Goal: Information Seeking & Learning: Check status

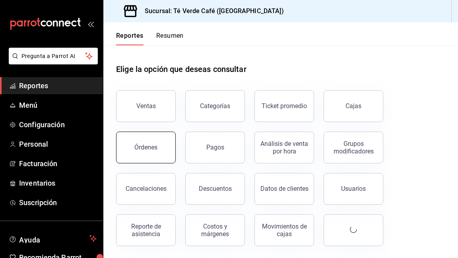
click at [168, 147] on button "Órdenes" at bounding box center [146, 147] width 60 height 32
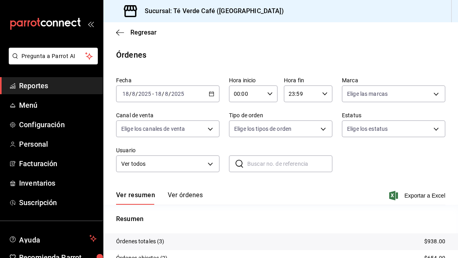
scroll to position [82, 0]
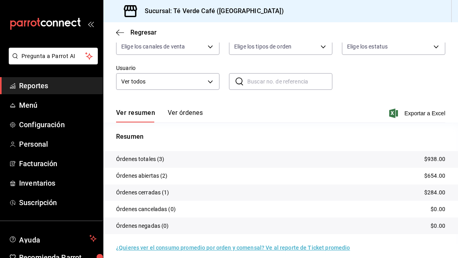
click at [189, 116] on button "Ver órdenes" at bounding box center [185, 116] width 35 height 14
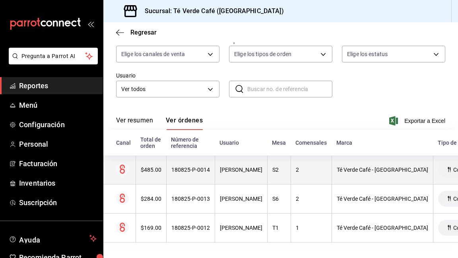
click at [145, 168] on div "$485.00" at bounding box center [151, 169] width 21 height 6
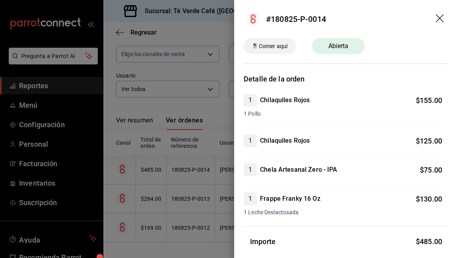
click at [442, 19] on icon "drag" at bounding box center [440, 19] width 10 height 10
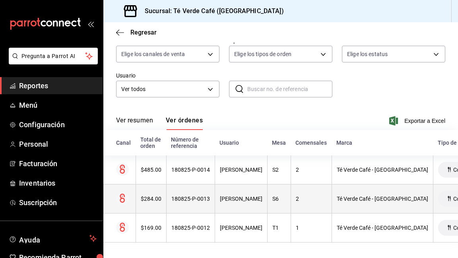
click at [146, 200] on div "$284.00" at bounding box center [151, 198] width 21 height 6
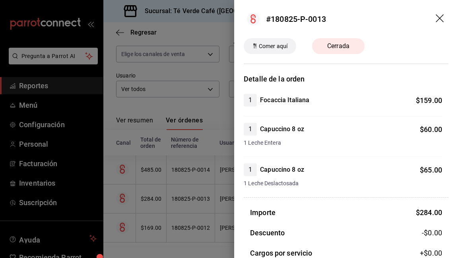
click at [441, 17] on icon "drag" at bounding box center [440, 19] width 10 height 10
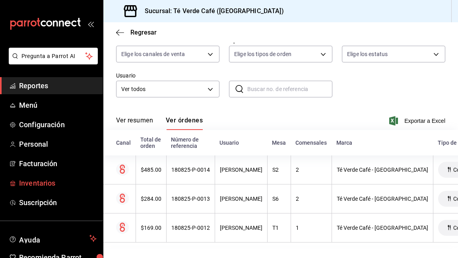
click at [49, 184] on span "Inventarios" at bounding box center [57, 183] width 77 height 11
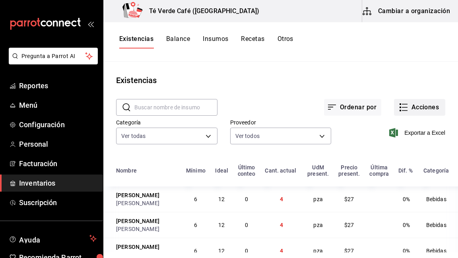
click at [410, 108] on button "Acciones" at bounding box center [419, 107] width 51 height 17
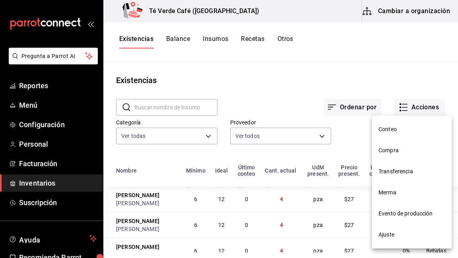
click at [400, 148] on span "Compra" at bounding box center [411, 150] width 67 height 8
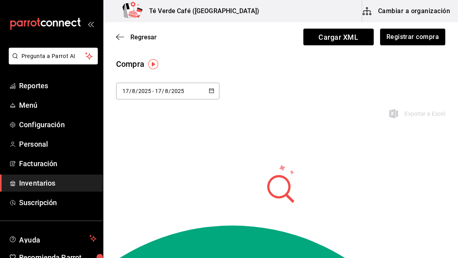
click at [213, 90] on \(Stroke\) "button" at bounding box center [211, 91] width 5 height 4
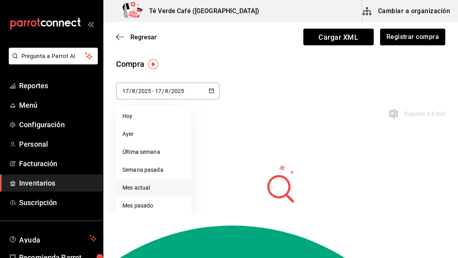
click at [156, 191] on li "Mes actual" at bounding box center [153, 188] width 75 height 18
type input "[DATE]"
type input "1"
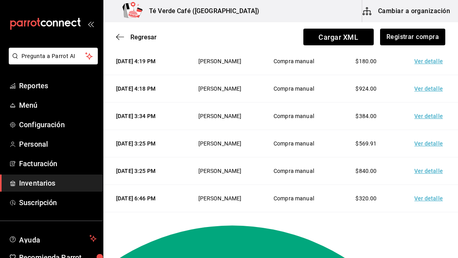
scroll to position [93, 0]
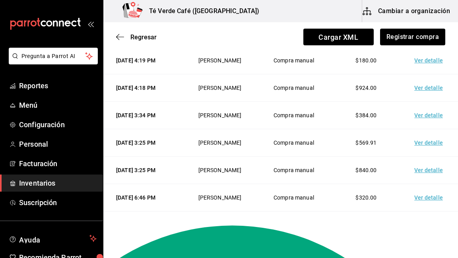
click at [428, 142] on td "Ver detalle" at bounding box center [430, 142] width 56 height 27
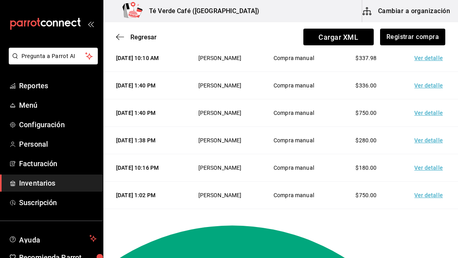
scroll to position [0, 0]
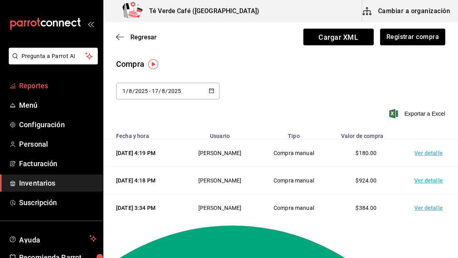
click at [36, 87] on span "Reportes" at bounding box center [57, 85] width 77 height 11
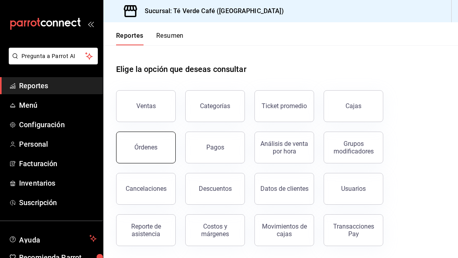
click at [156, 149] on div "Órdenes" at bounding box center [145, 147] width 23 height 8
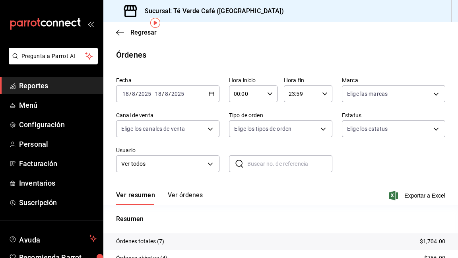
scroll to position [32, 0]
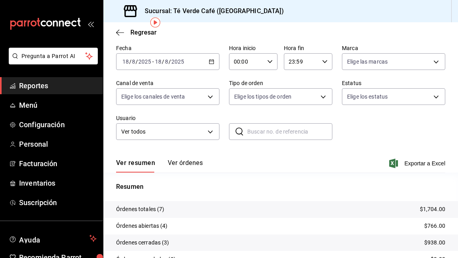
click at [193, 160] on button "Ver órdenes" at bounding box center [185, 166] width 35 height 14
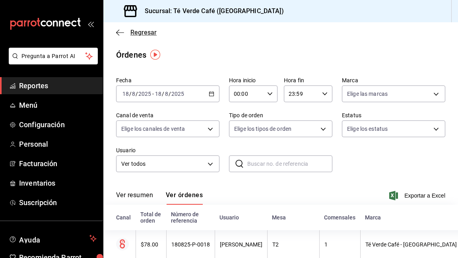
click at [121, 31] on icon "button" at bounding box center [120, 32] width 8 height 7
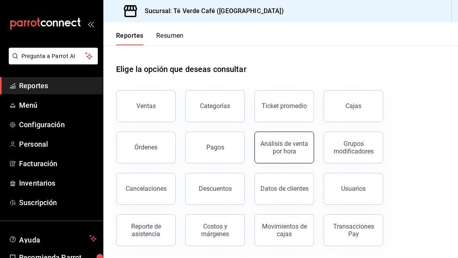
scroll to position [0, 0]
click at [286, 155] on button "Análisis de venta por hora" at bounding box center [284, 147] width 60 height 32
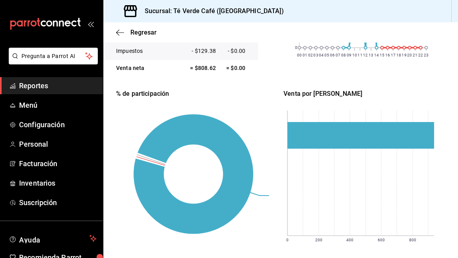
scroll to position [242, 0]
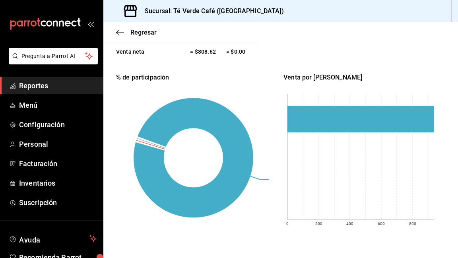
click at [36, 85] on span "Reportes" at bounding box center [57, 85] width 77 height 11
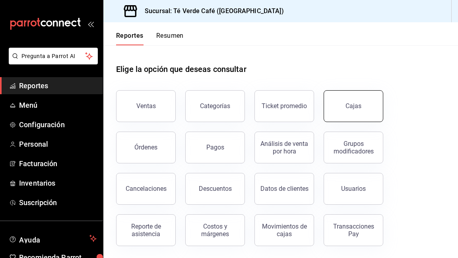
click at [330, 109] on button "Cajas" at bounding box center [353, 106] width 60 height 32
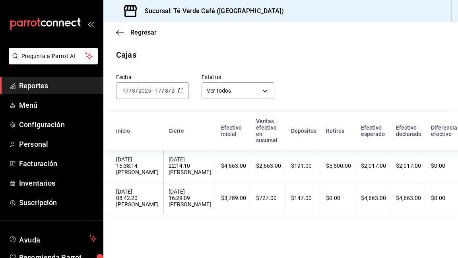
click at [180, 91] on icon "button" at bounding box center [181, 91] width 6 height 6
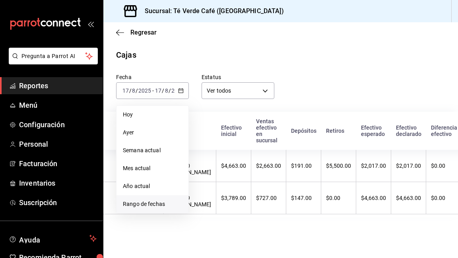
click at [149, 203] on span "Rango de fechas" at bounding box center [152, 204] width 59 height 8
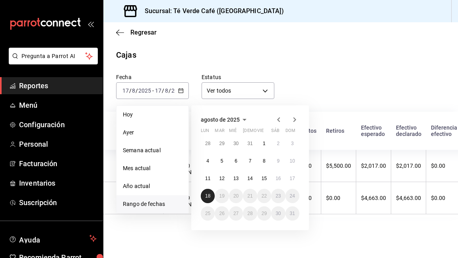
click at [208, 198] on abbr "18" at bounding box center [207, 196] width 5 height 6
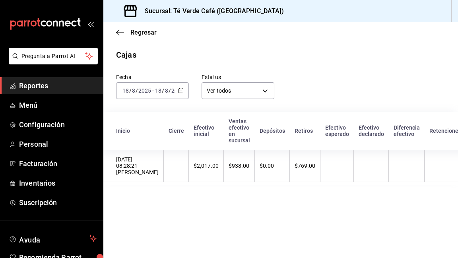
click at [44, 90] on span "Reportes" at bounding box center [57, 85] width 77 height 11
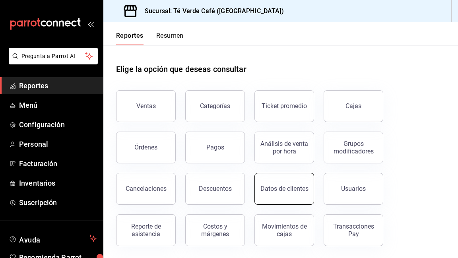
scroll to position [0, 0]
click at [280, 226] on div "Movimientos de cajas" at bounding box center [283, 229] width 49 height 15
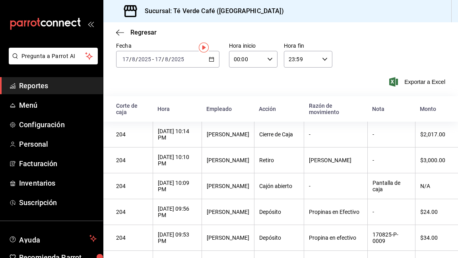
scroll to position [29, 0]
click at [210, 61] on icon "button" at bounding box center [212, 59] width 6 height 6
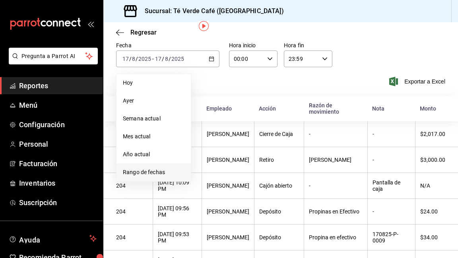
click at [167, 172] on span "Rango de fechas" at bounding box center [154, 172] width 62 height 8
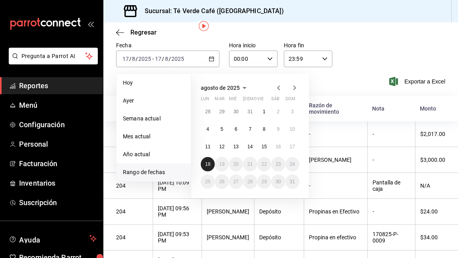
click at [204, 166] on button "18" at bounding box center [208, 164] width 14 height 14
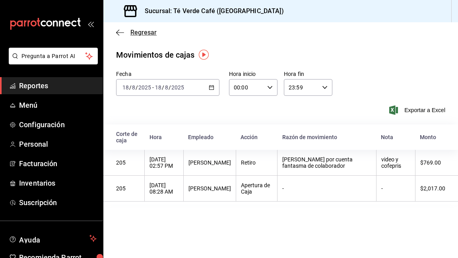
click at [119, 32] on icon "button" at bounding box center [120, 32] width 8 height 7
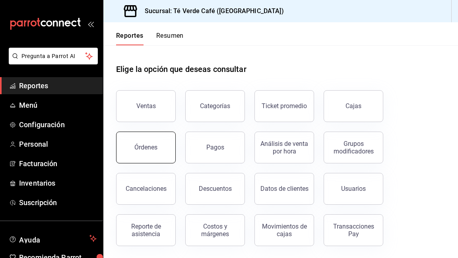
click at [155, 154] on button "Órdenes" at bounding box center [146, 147] width 60 height 32
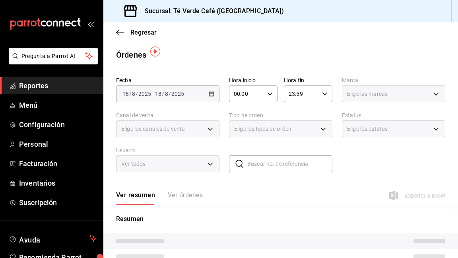
scroll to position [3, 0]
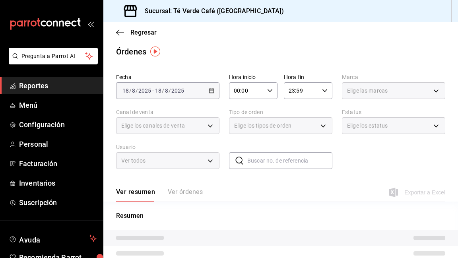
click at [192, 190] on div "Ver resumen Ver órdenes" at bounding box center [159, 195] width 87 height 14
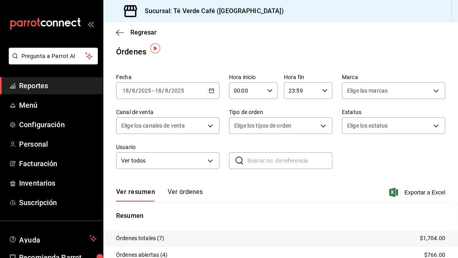
scroll to position [89, 0]
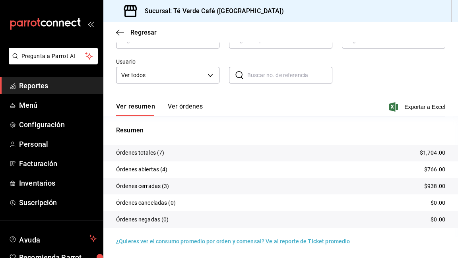
click at [187, 104] on button "Ver órdenes" at bounding box center [185, 109] width 35 height 14
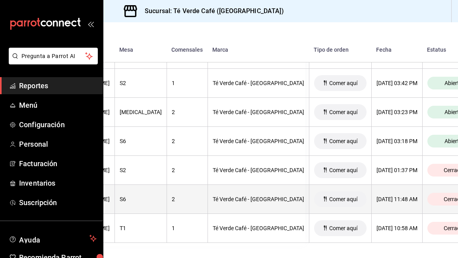
scroll to position [205, 0]
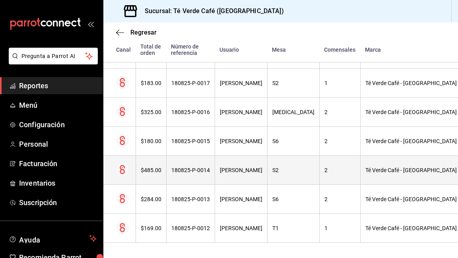
click at [152, 174] on th "$485.00" at bounding box center [150, 170] width 31 height 29
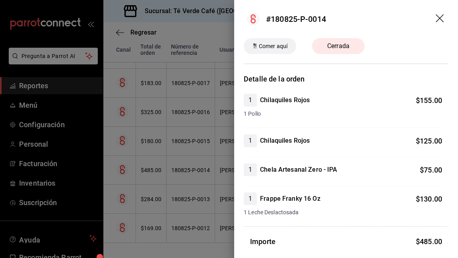
click at [438, 19] on icon "drag" at bounding box center [440, 19] width 10 height 10
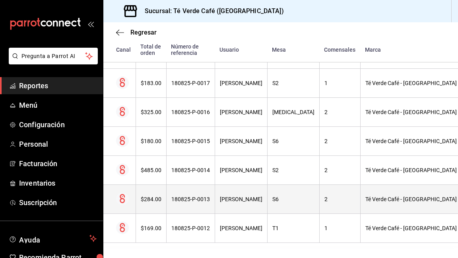
click at [149, 198] on div "$284.00" at bounding box center [151, 199] width 21 height 6
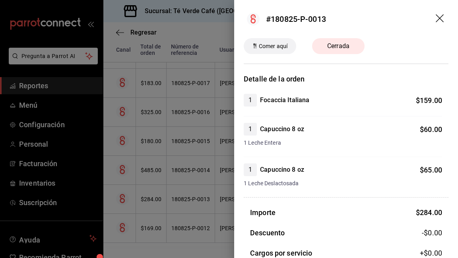
click at [441, 17] on icon "drag" at bounding box center [440, 19] width 10 height 10
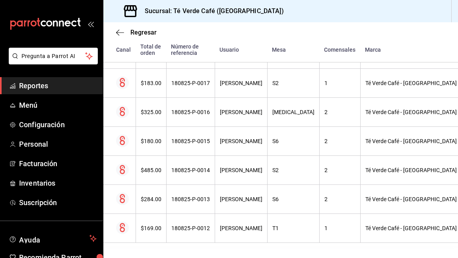
click at [44, 88] on span "Reportes" at bounding box center [57, 85] width 77 height 11
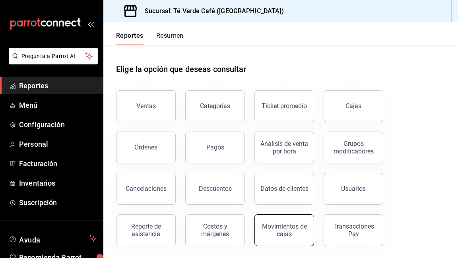
click at [288, 224] on div "Movimientos de cajas" at bounding box center [283, 229] width 49 height 15
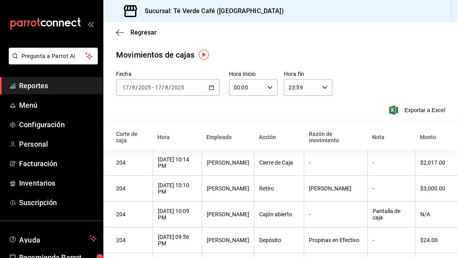
click at [211, 84] on div "[DATE] [DATE] - [DATE] [DATE]" at bounding box center [167, 87] width 103 height 17
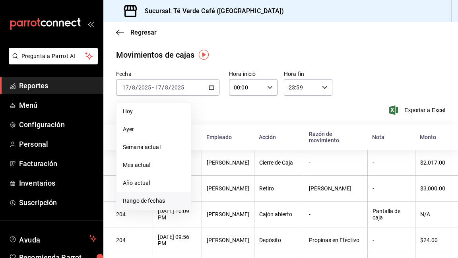
click at [142, 201] on span "Rango de fechas" at bounding box center [154, 201] width 62 height 8
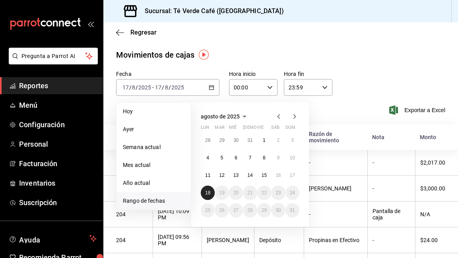
click at [205, 195] on button "18" at bounding box center [208, 192] width 14 height 14
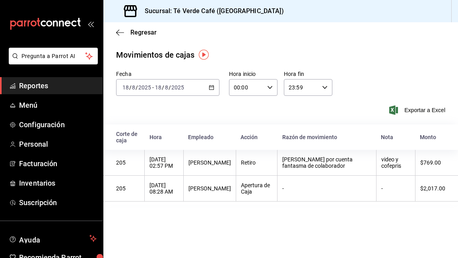
click at [210, 85] on \(Stroke\) "button" at bounding box center [211, 87] width 5 height 4
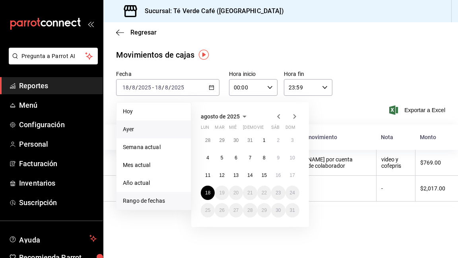
click at [147, 131] on span "Ayer" at bounding box center [154, 129] width 62 height 8
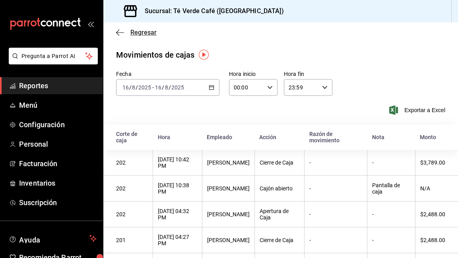
click at [116, 30] on icon "button" at bounding box center [120, 32] width 8 height 7
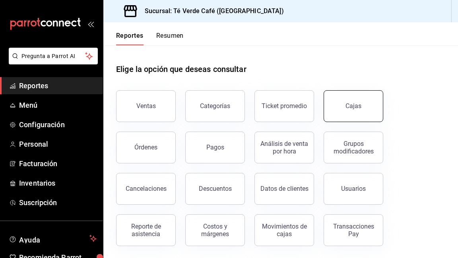
click at [352, 106] on div "Cajas" at bounding box center [353, 106] width 16 height 8
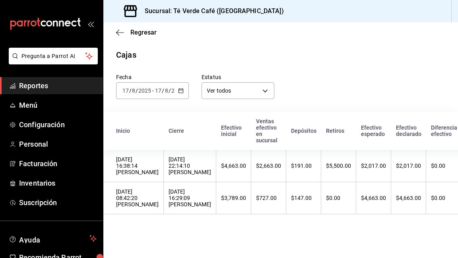
click at [182, 93] on \(Stroke\) "button" at bounding box center [180, 91] width 5 height 4
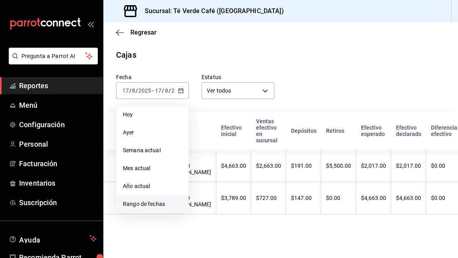
click at [141, 207] on span "Rango de fechas" at bounding box center [152, 204] width 59 height 8
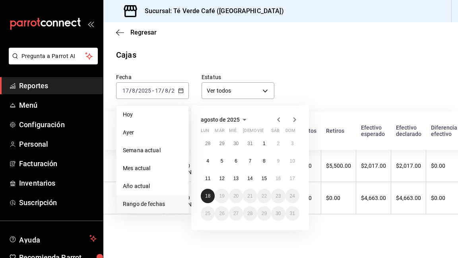
click at [204, 194] on button "18" at bounding box center [208, 196] width 14 height 14
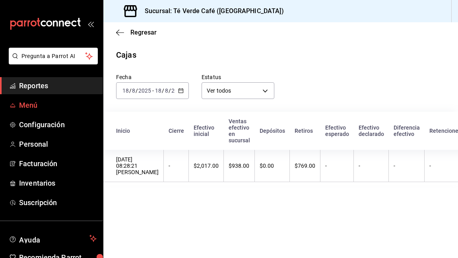
click at [47, 103] on span "Menú" at bounding box center [57, 105] width 77 height 11
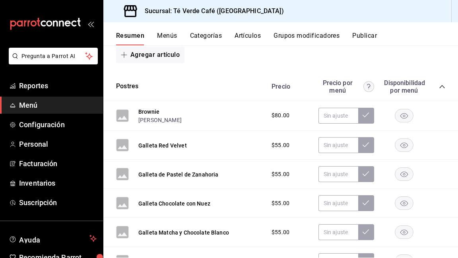
scroll to position [205, 0]
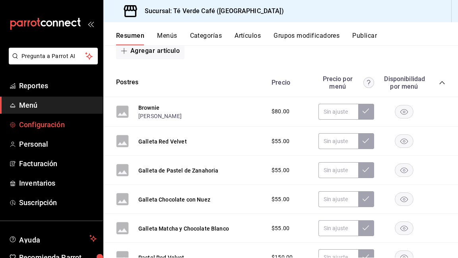
click at [25, 129] on span "Configuración" at bounding box center [57, 124] width 77 height 11
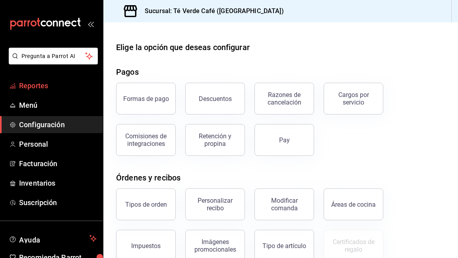
click at [32, 88] on span "Reportes" at bounding box center [57, 85] width 77 height 11
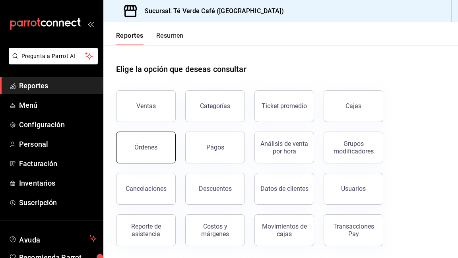
click at [153, 151] on button "Órdenes" at bounding box center [146, 147] width 60 height 32
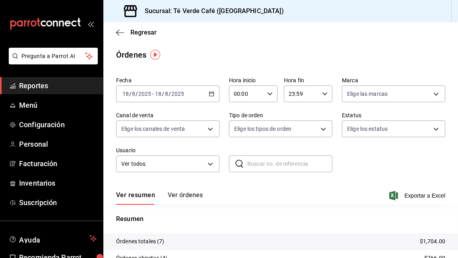
scroll to position [51, 0]
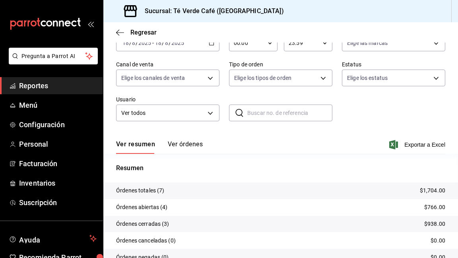
click at [196, 145] on button "Ver órdenes" at bounding box center [185, 147] width 35 height 14
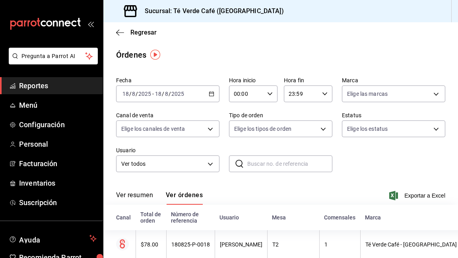
click at [41, 85] on span "Reportes" at bounding box center [57, 85] width 77 height 11
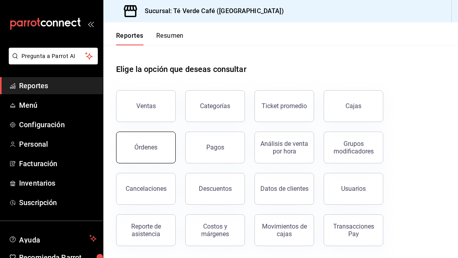
click at [153, 152] on button "Órdenes" at bounding box center [146, 147] width 60 height 32
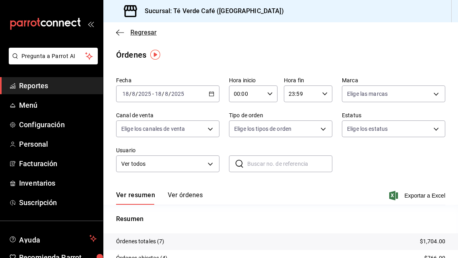
click at [124, 32] on icon "button" at bounding box center [120, 32] width 8 height 7
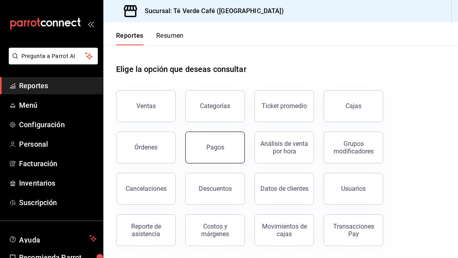
scroll to position [0, 0]
click at [292, 150] on div "Análisis de venta por hora" at bounding box center [283, 146] width 49 height 15
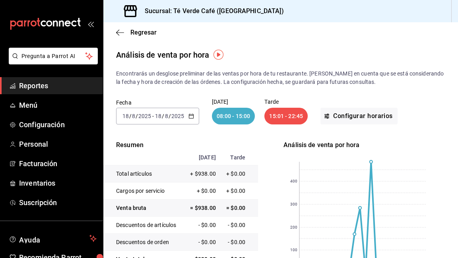
click at [189, 118] on icon "button" at bounding box center [191, 116] width 6 height 6
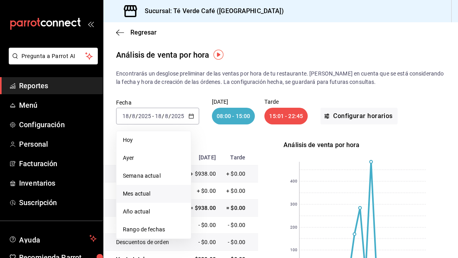
click at [149, 196] on span "Mes actual" at bounding box center [154, 193] width 62 height 8
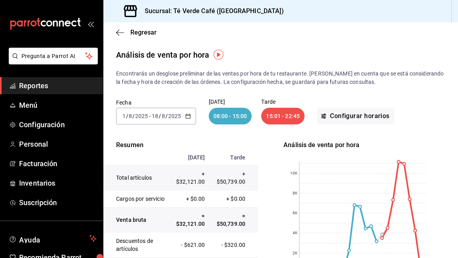
click at [35, 91] on link "Reportes" at bounding box center [51, 85] width 103 height 17
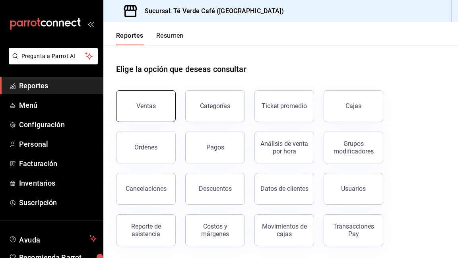
click at [159, 118] on button "Ventas" at bounding box center [146, 106] width 60 height 32
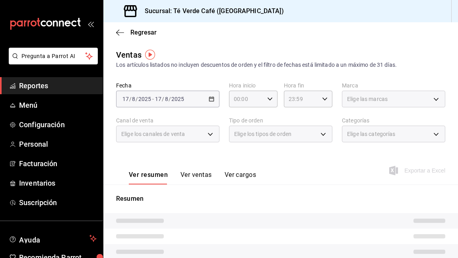
click at [198, 175] on button "Ver ventas" at bounding box center [195, 178] width 31 height 14
